Goal: Information Seeking & Learning: Understand process/instructions

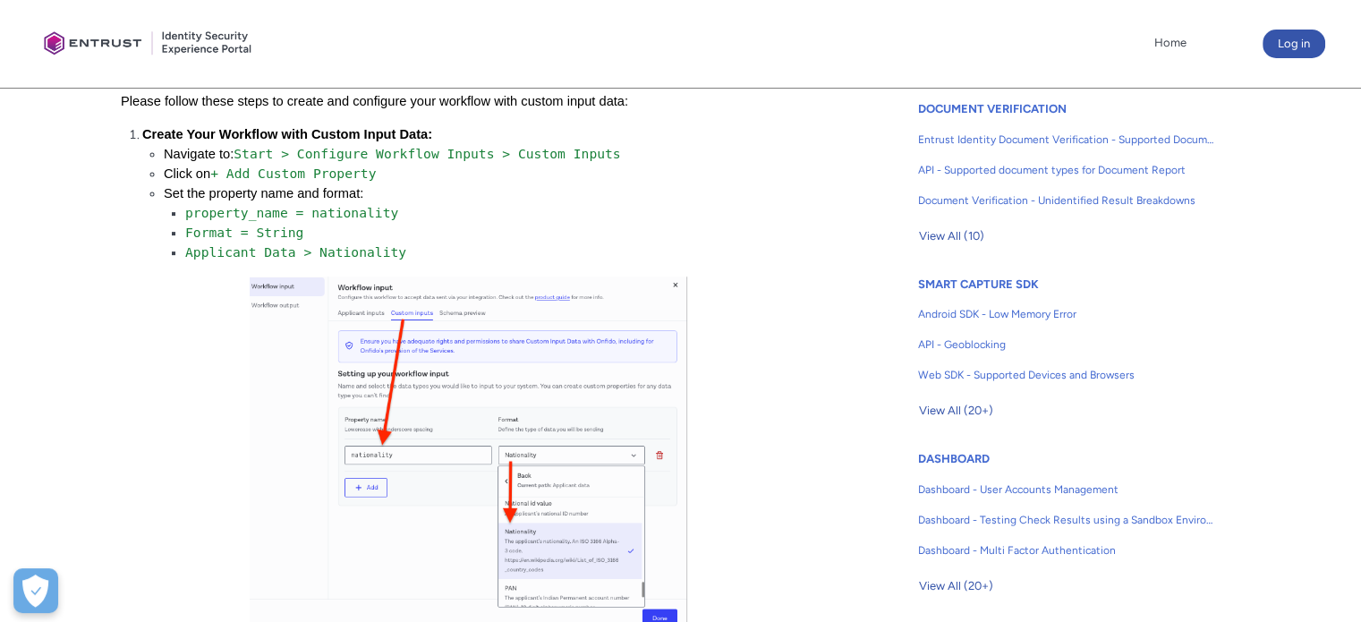
scroll to position [626, 0]
drag, startPoint x: 286, startPoint y: 257, endPoint x: 186, endPoint y: 257, distance: 100.2
click at [186, 257] on span "Applicant Data > Nationality" at bounding box center [295, 251] width 221 height 15
click at [415, 241] on li "Format = String" at bounding box center [485, 233] width 601 height 20
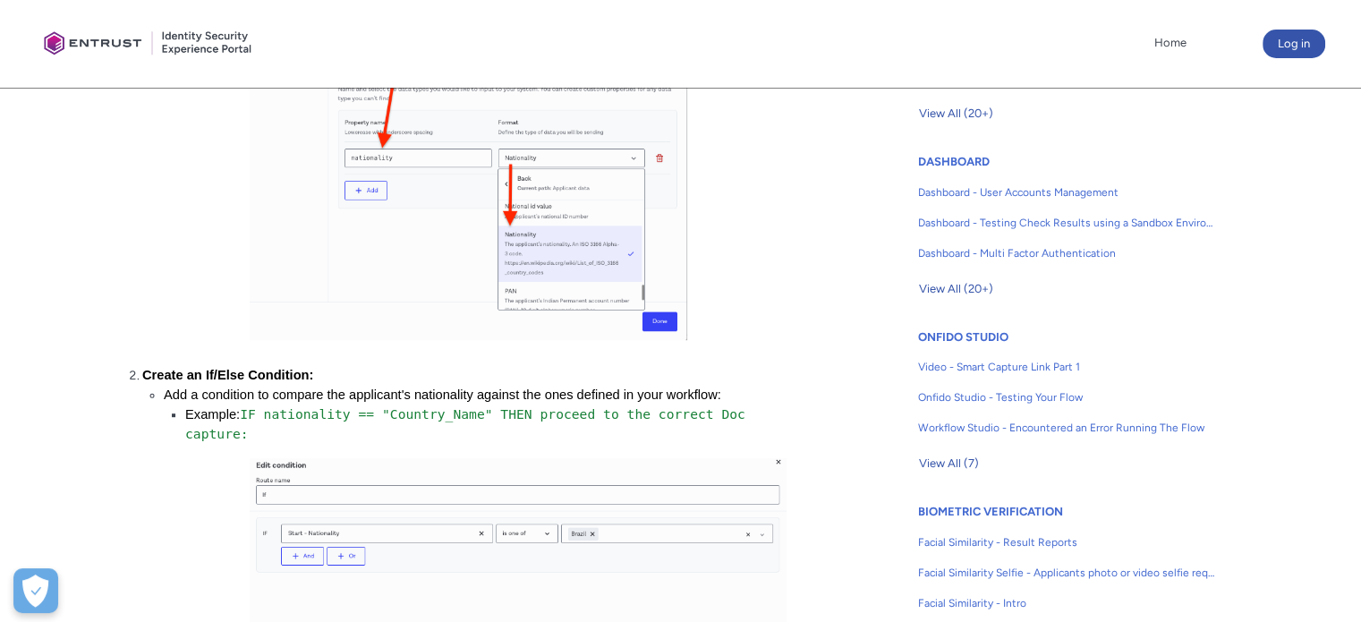
scroll to position [805, 0]
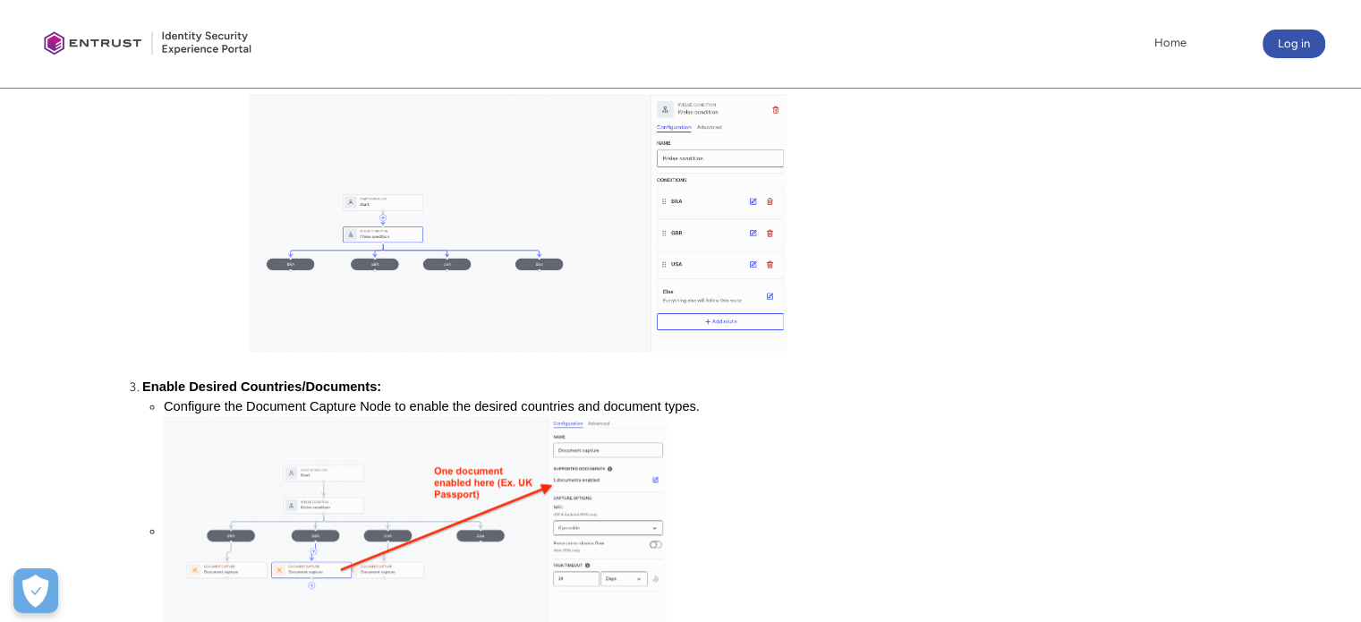
scroll to position [1500, 0]
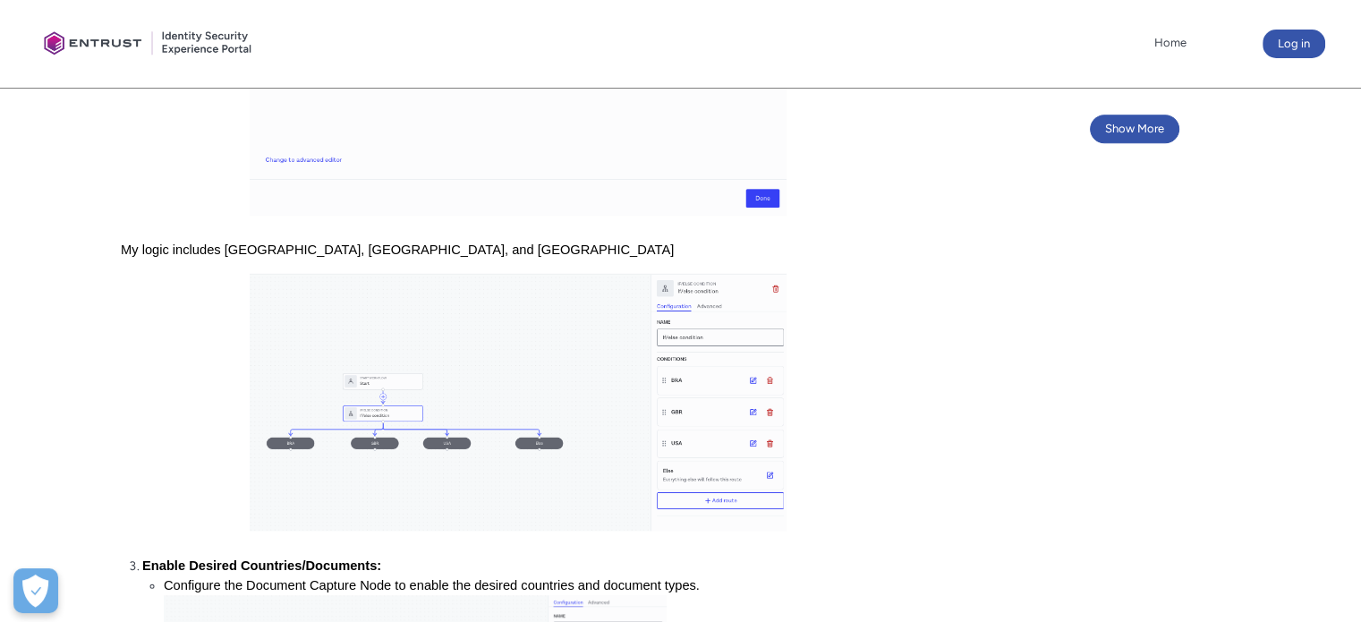
click at [339, 273] on img at bounding box center [518, 402] width 537 height 258
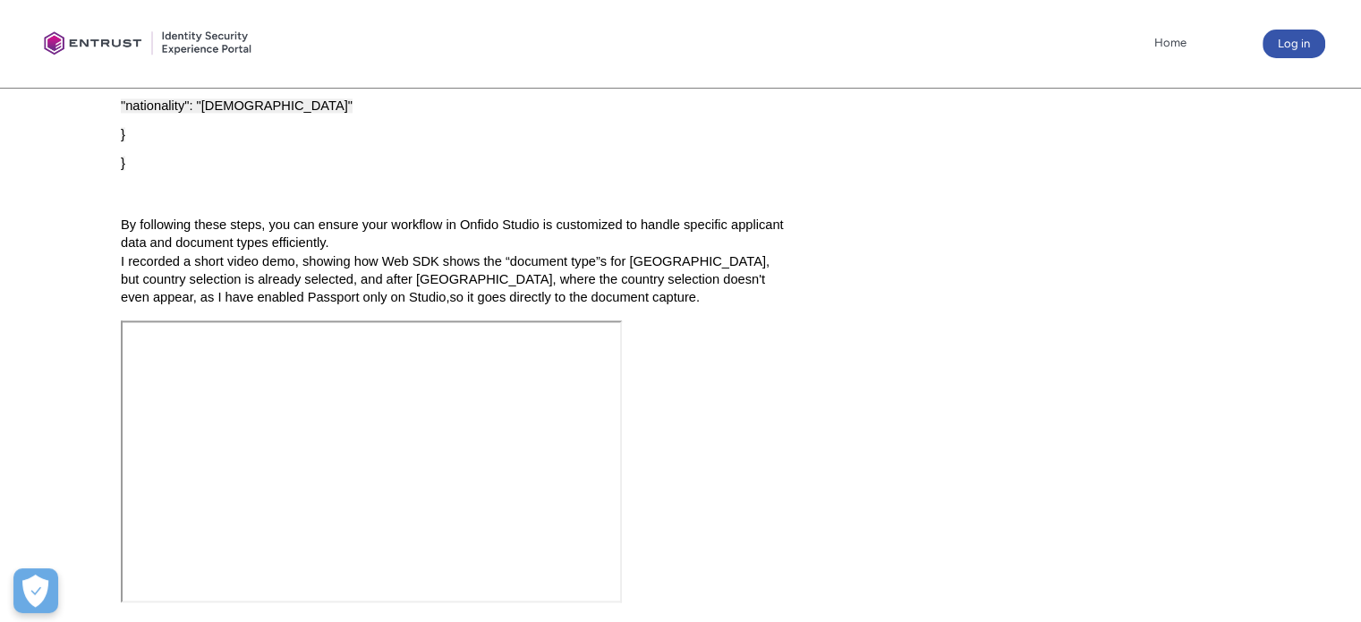
scroll to position [2215, 0]
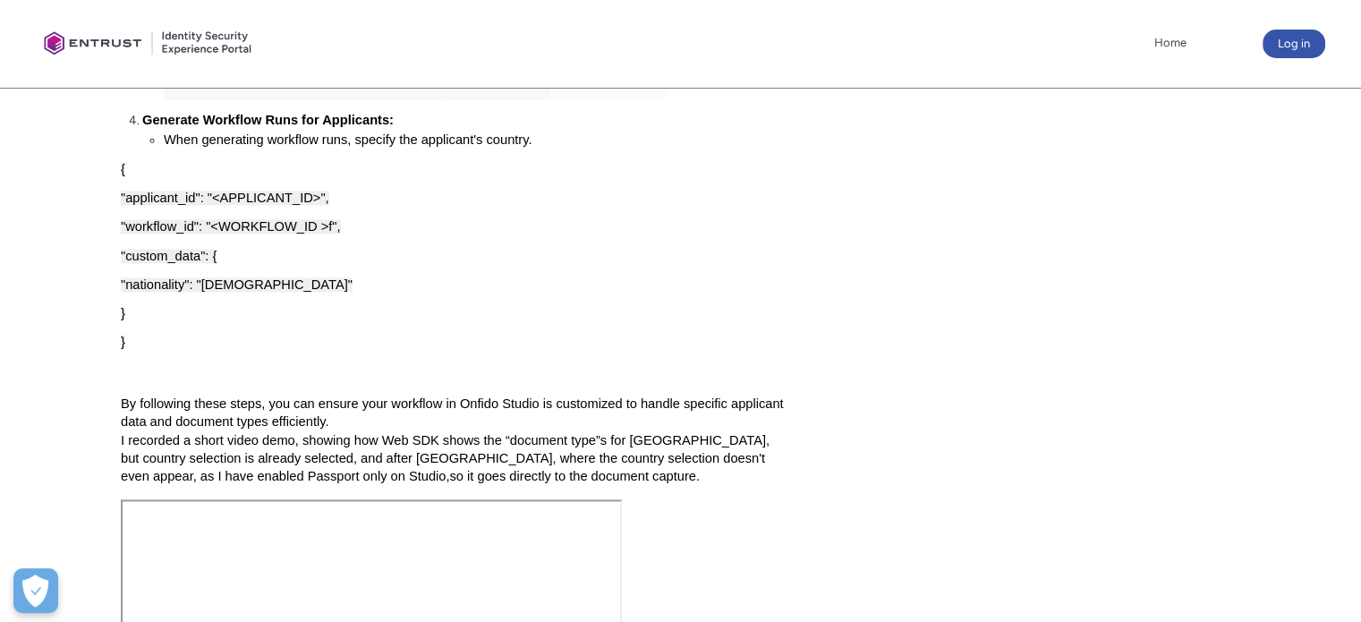
click at [168, 284] on span ""nationality": "[DEMOGRAPHIC_DATA]"" at bounding box center [237, 284] width 232 height 14
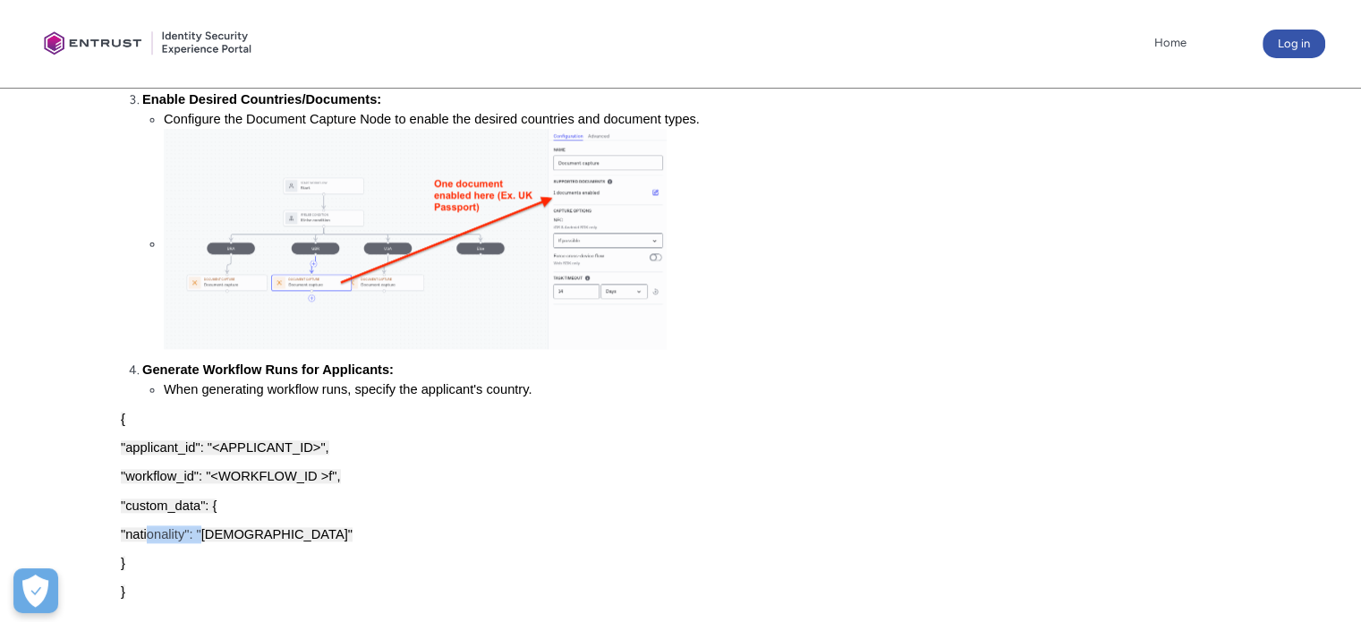
scroll to position [2037, 0]
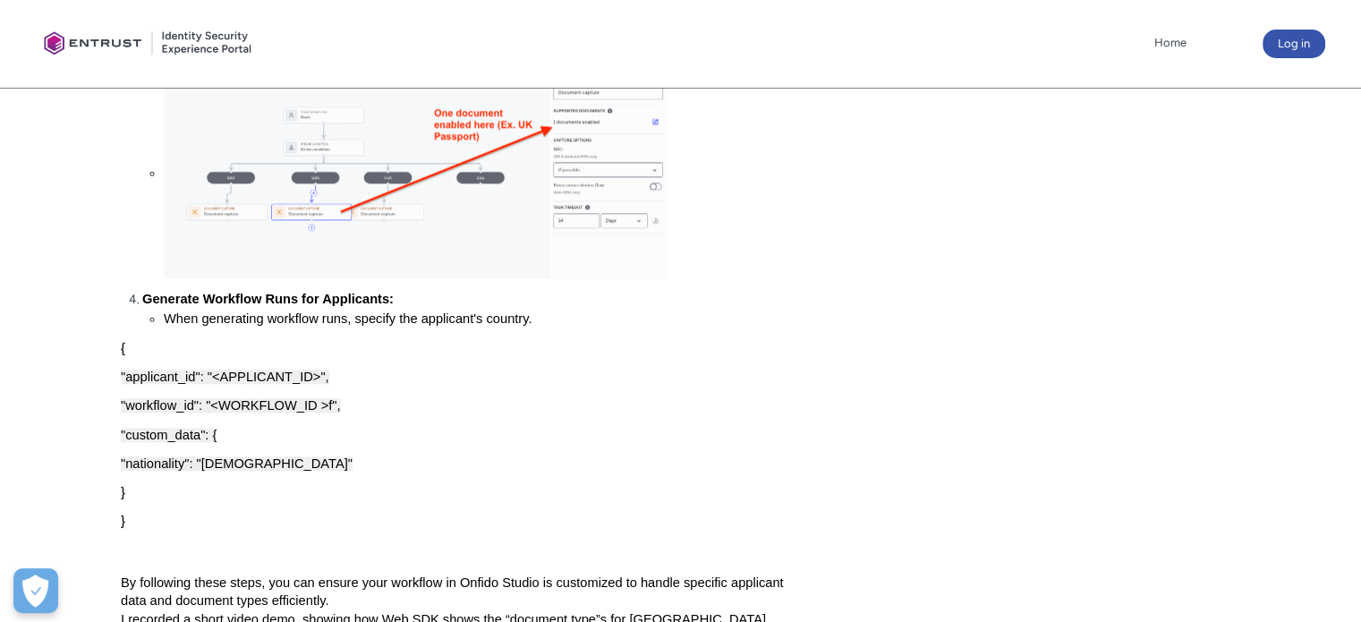
click at [171, 464] on span ""nationality": "[DEMOGRAPHIC_DATA]"" at bounding box center [237, 463] width 232 height 14
click at [236, 486] on p "}" at bounding box center [454, 492] width 666 height 18
click at [183, 467] on span ""nationality": "[DEMOGRAPHIC_DATA]"" at bounding box center [237, 463] width 232 height 14
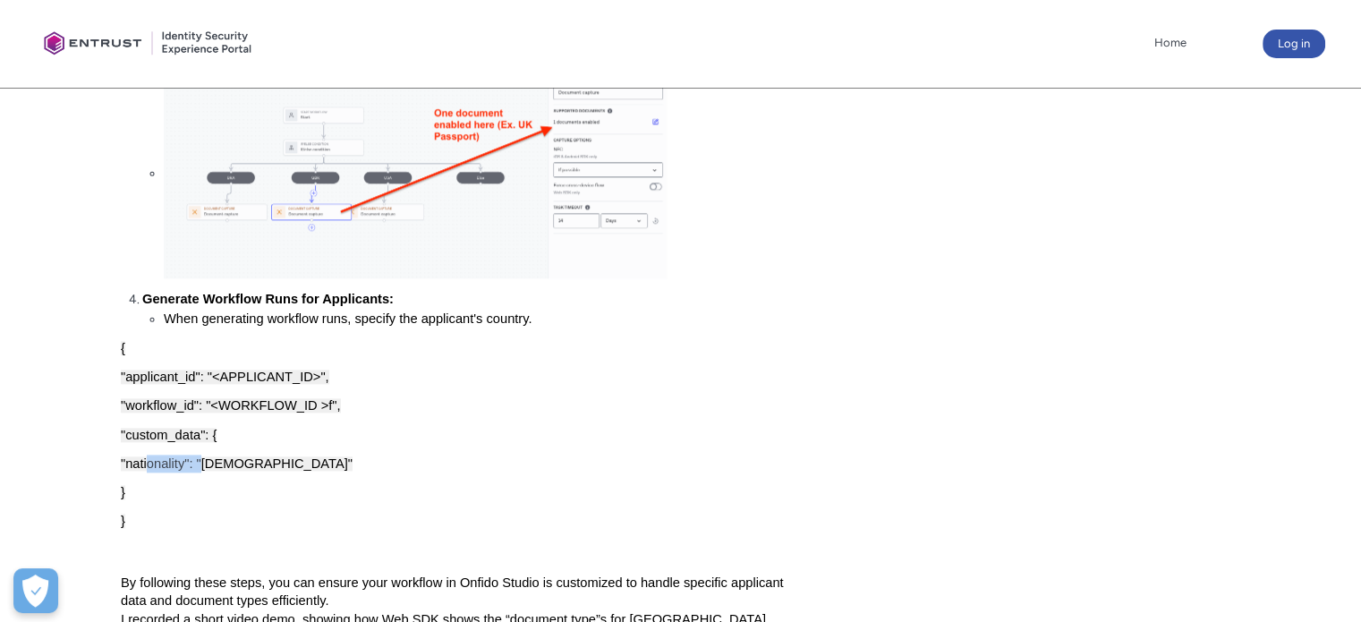
click at [183, 467] on span ""nationality": "[DEMOGRAPHIC_DATA]"" at bounding box center [237, 463] width 232 height 14
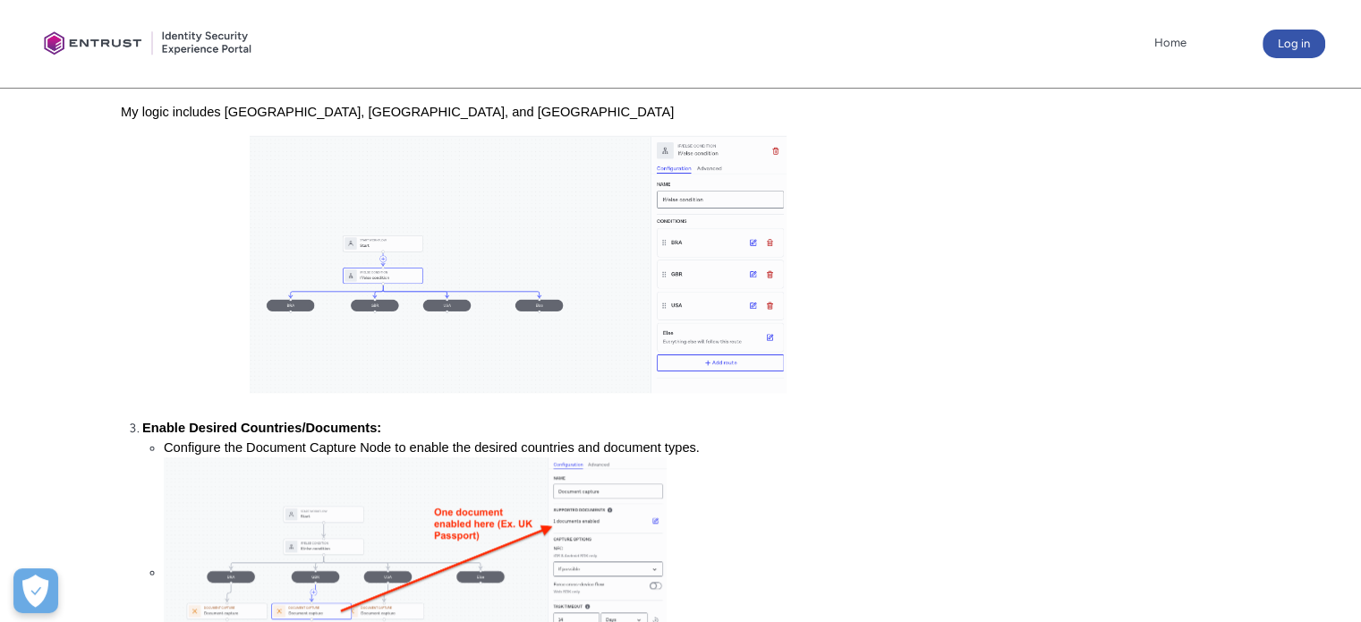
scroll to position [1589, 0]
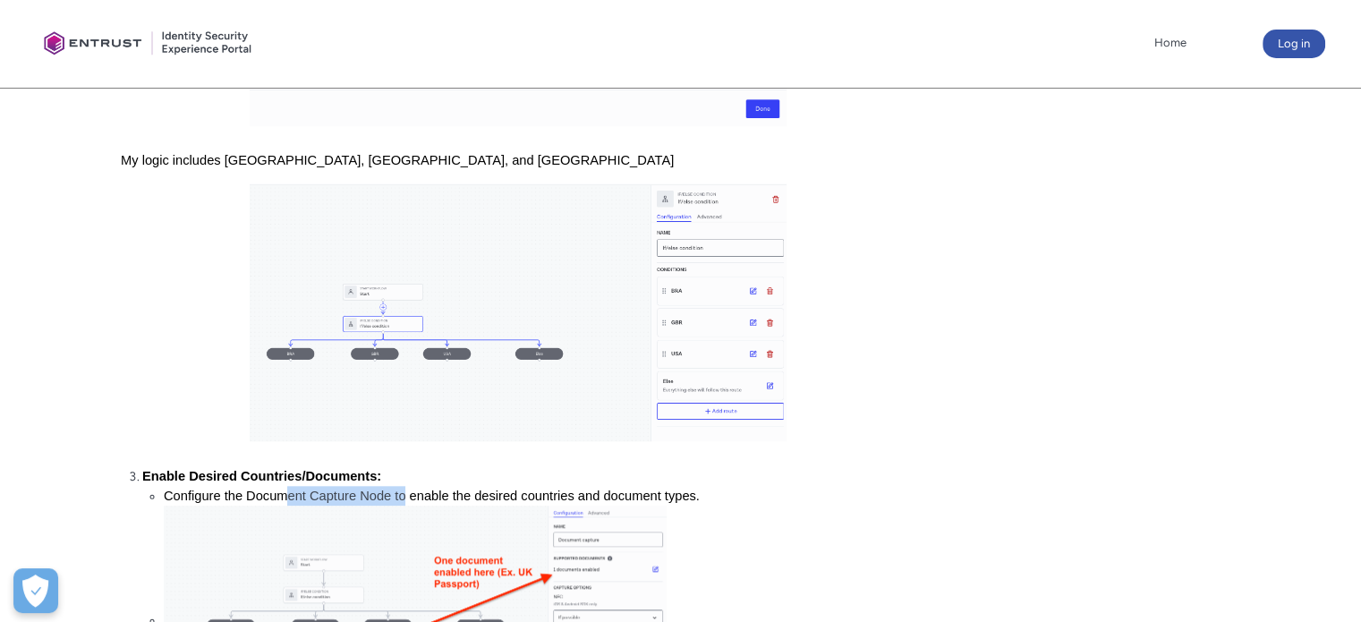
drag, startPoint x: 286, startPoint y: 489, endPoint x: 407, endPoint y: 486, distance: 120.8
click at [407, 489] on span "Configure the Document Capture Node to enable the desired countries and documen…" at bounding box center [432, 496] width 536 height 14
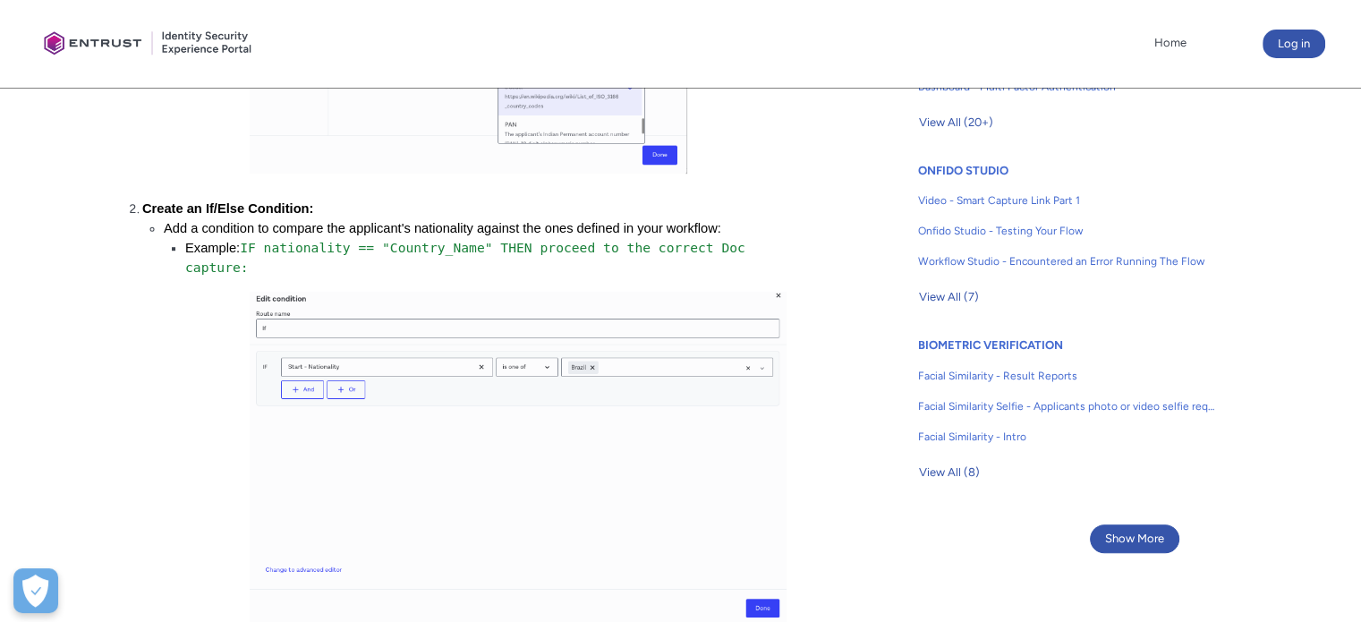
scroll to position [1052, 0]
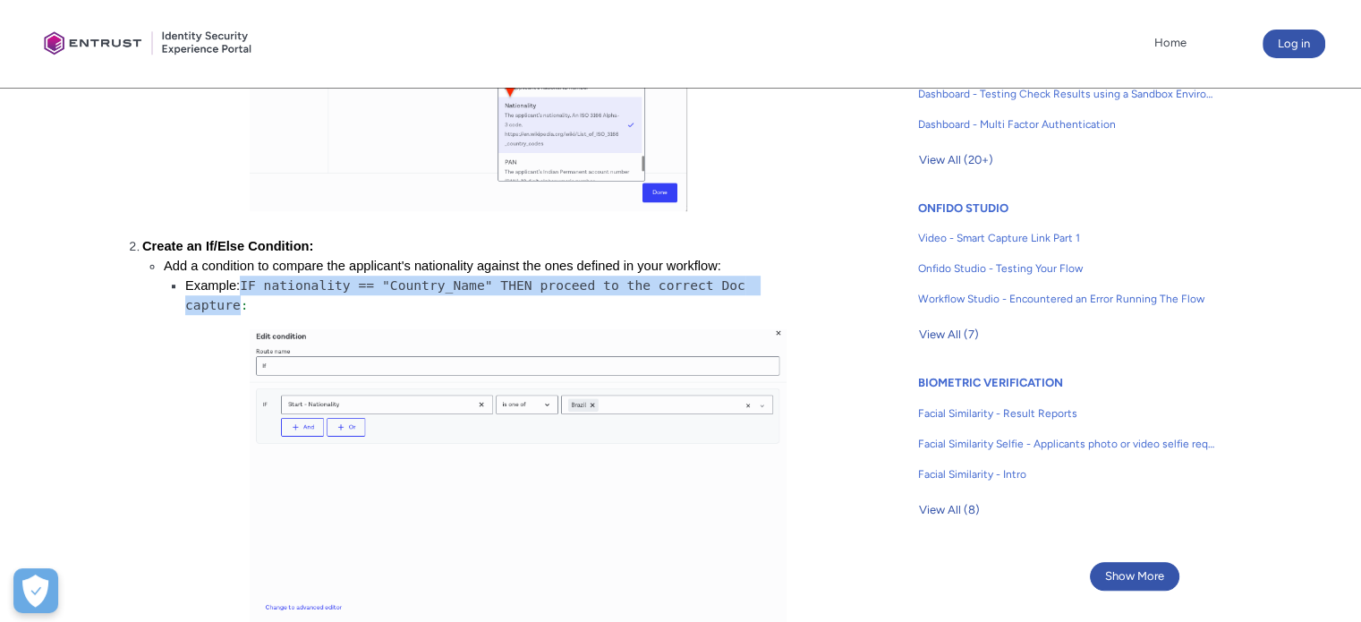
drag, startPoint x: 242, startPoint y: 293, endPoint x: 762, endPoint y: 297, distance: 520.8
click at [762, 297] on li "Example: IF nationality == "Country_Name" THEN proceed to the correct Doc captu…" at bounding box center [485, 295] width 601 height 39
copy span "IF nationality == "Country_Name" THEN proceed to the correct Doc capture"
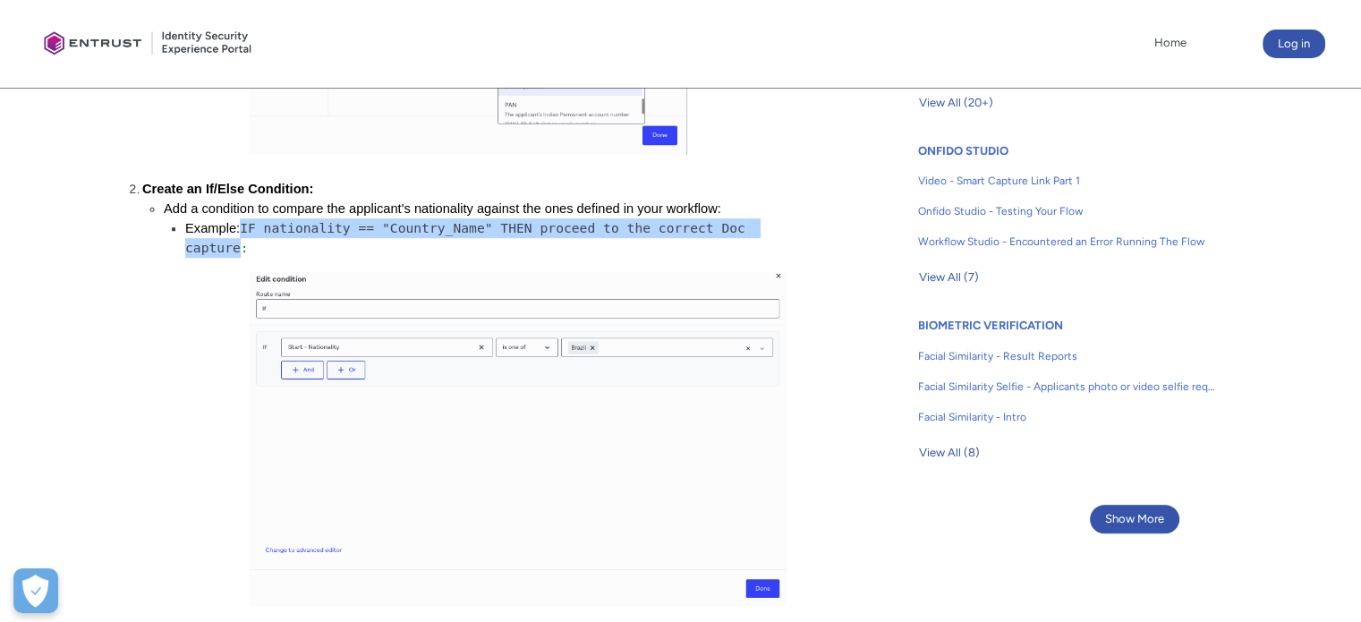
scroll to position [1142, 0]
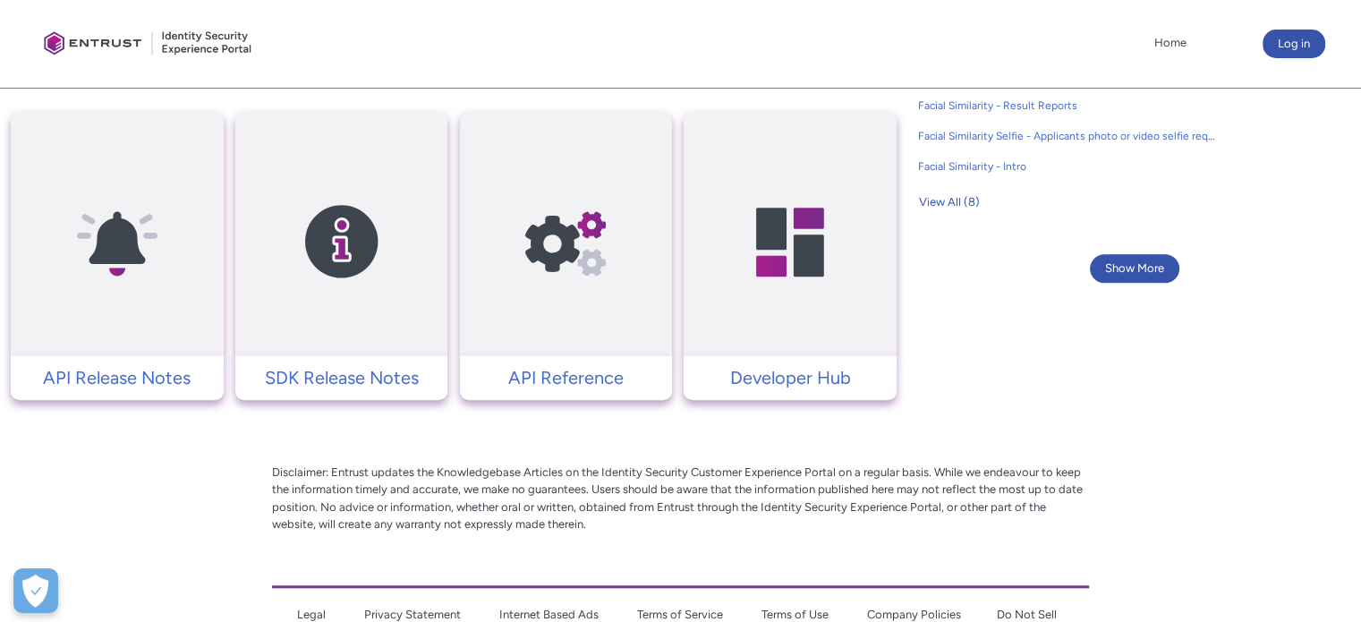
scroll to position [1448, 0]
